Goal: Find specific page/section: Find specific page/section

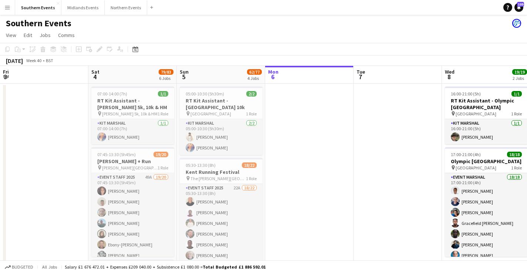
scroll to position [0, 177]
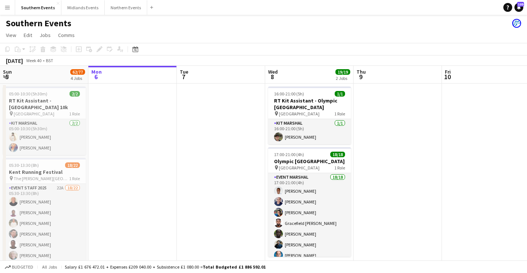
click at [6, 10] on app-icon "Menu" at bounding box center [7, 7] width 6 height 6
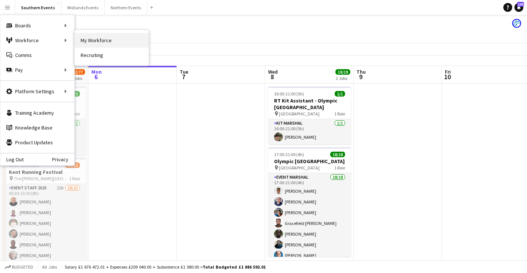
click at [90, 40] on link "My Workforce" at bounding box center [112, 40] width 74 height 15
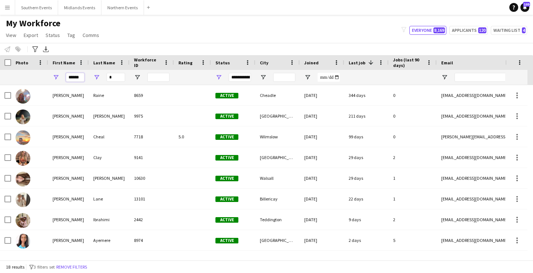
click at [71, 78] on input "******" at bounding box center [75, 77] width 19 height 9
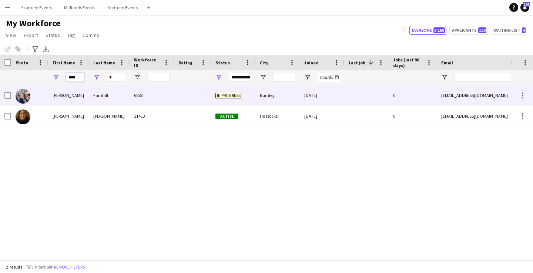
type input "****"
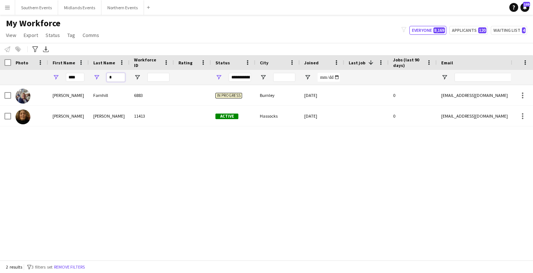
click at [117, 80] on input "*" at bounding box center [116, 77] width 19 height 9
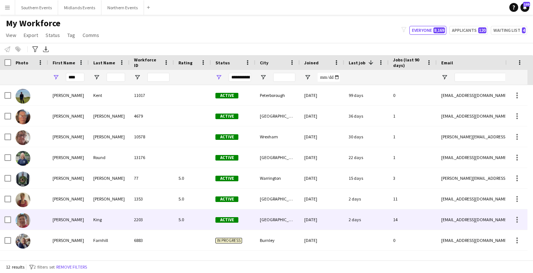
click at [119, 215] on div "King" at bounding box center [109, 219] width 41 height 20
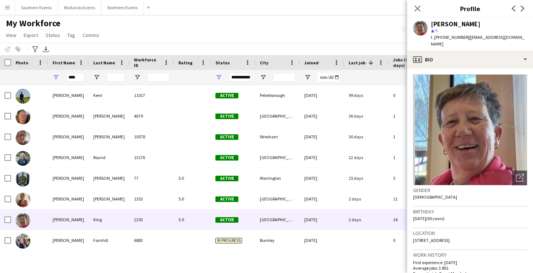
scroll to position [5, 0]
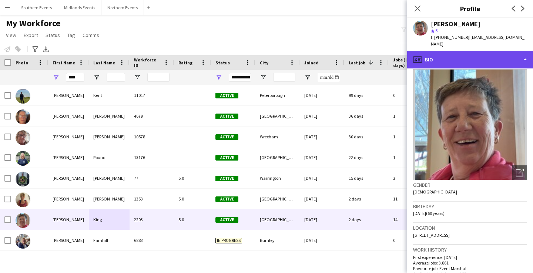
click at [471, 51] on div "profile Bio" at bounding box center [470, 60] width 126 height 18
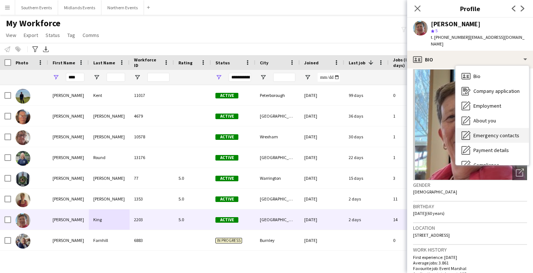
click at [500, 132] on span "Emergency contacts" at bounding box center [496, 135] width 46 height 7
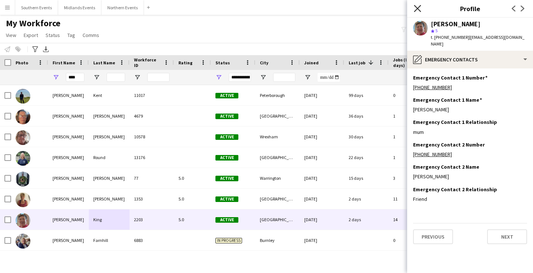
click at [417, 10] on icon "Close pop-in" at bounding box center [417, 8] width 7 height 7
